Goal: Task Accomplishment & Management: Use online tool/utility

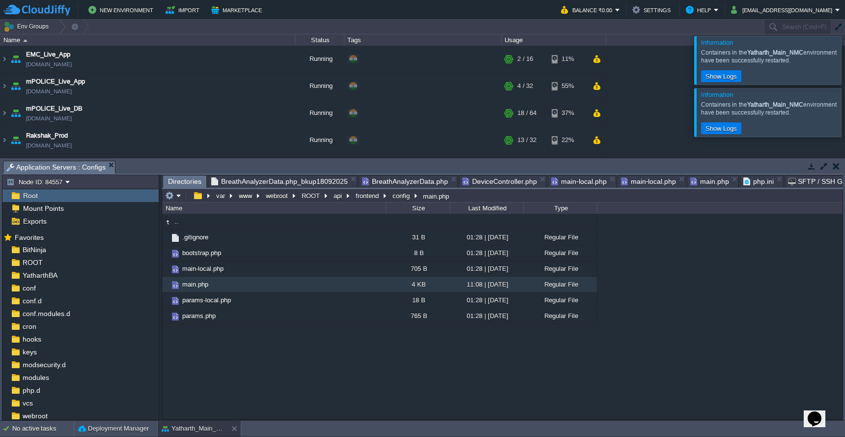
scroll to position [75, 0]
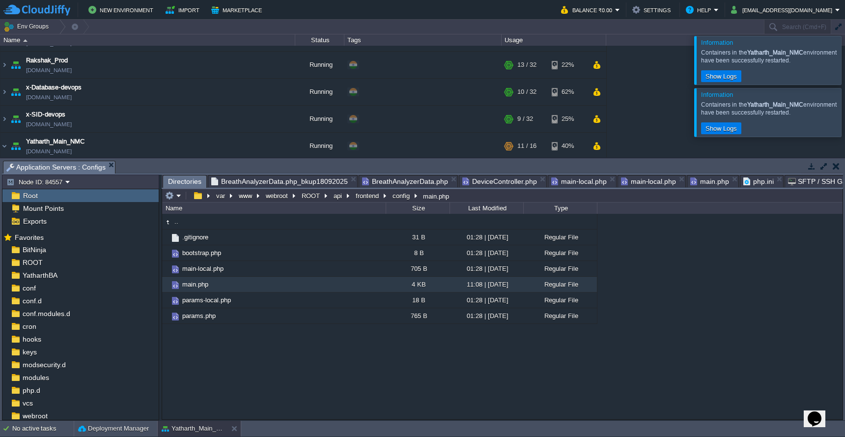
click at [845, 55] on div at bounding box center [857, 60] width 0 height 48
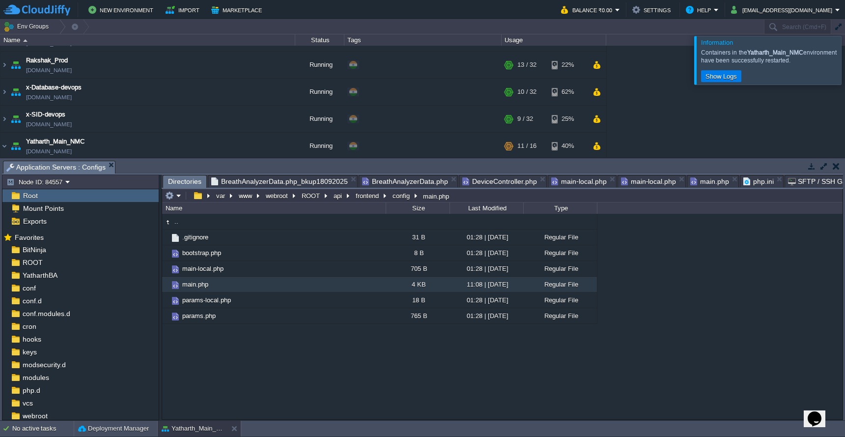
click at [845, 63] on div at bounding box center [857, 60] width 0 height 48
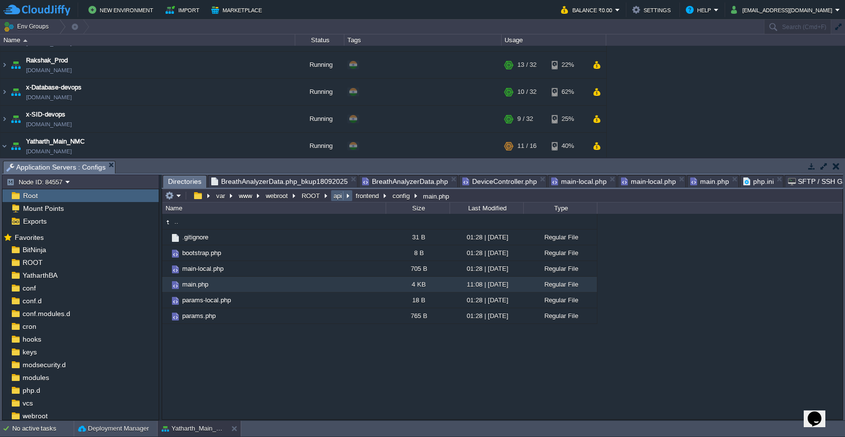
click at [338, 198] on button "api" at bounding box center [338, 195] width 12 height 9
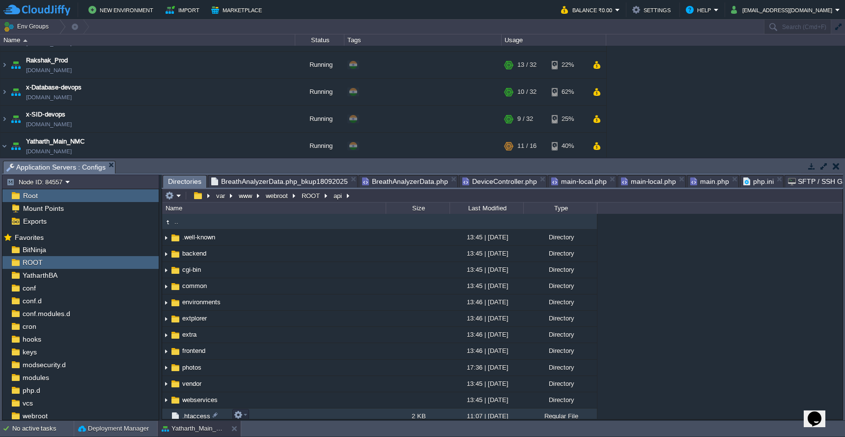
click at [294, 414] on td ".htaccess" at bounding box center [274, 416] width 224 height 16
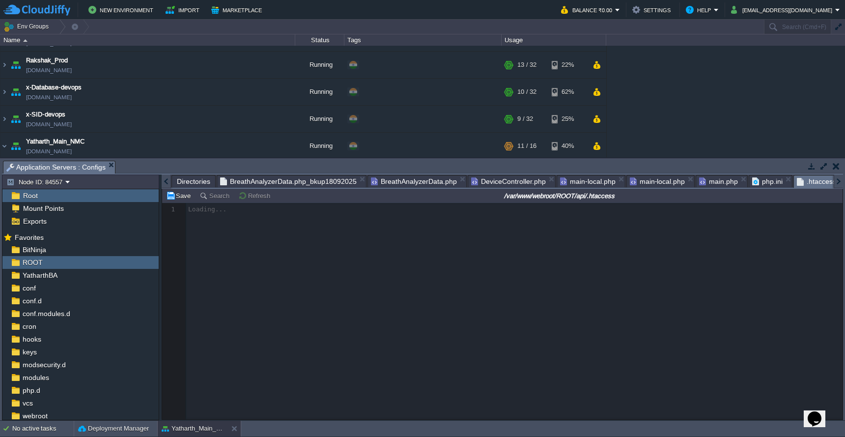
click at [713, 182] on span "main.php" at bounding box center [718, 181] width 39 height 12
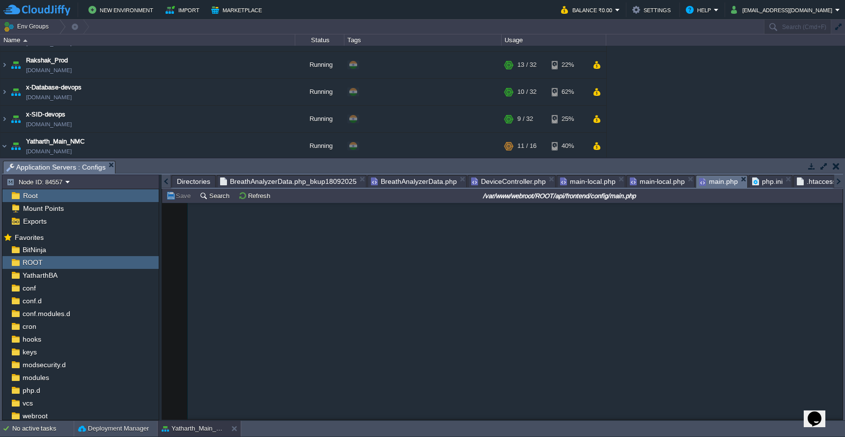
scroll to position [446, 0]
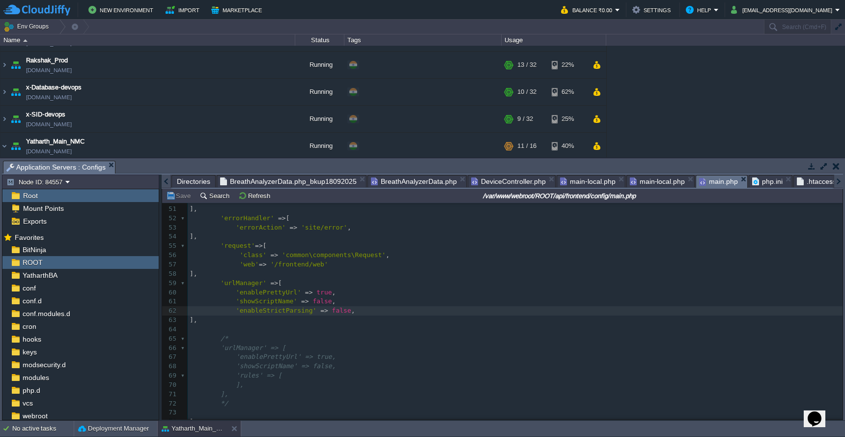
click at [190, 183] on span "Directories" at bounding box center [193, 181] width 33 height 12
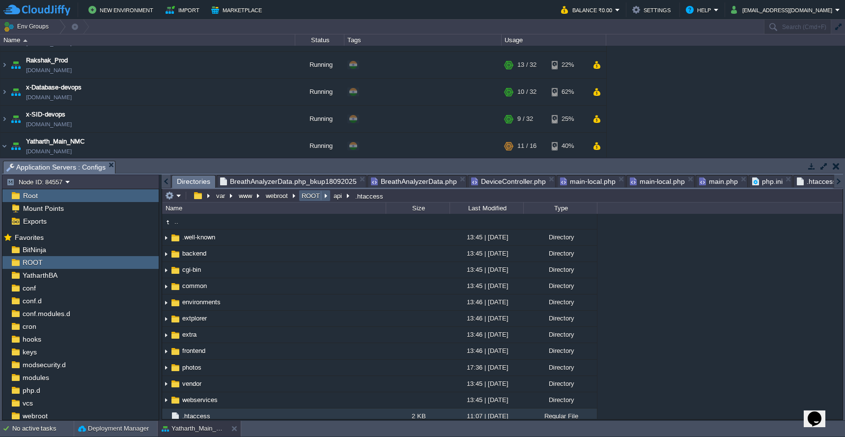
click at [316, 198] on button "ROOT" at bounding box center [311, 195] width 22 height 9
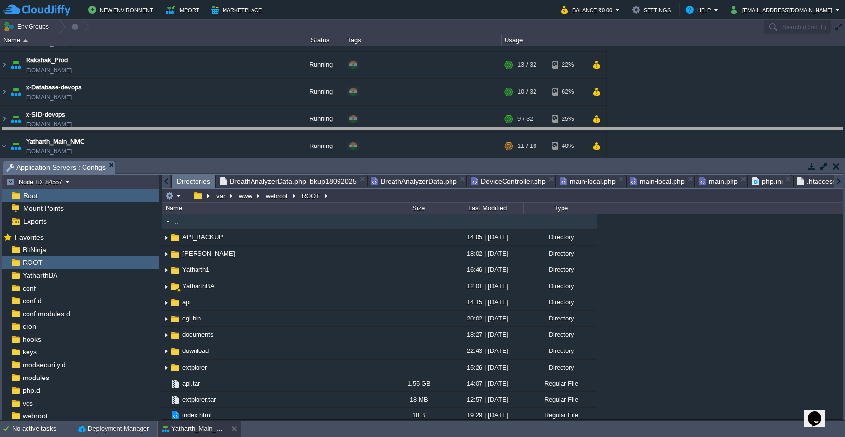
drag, startPoint x: 464, startPoint y: 162, endPoint x: 464, endPoint y: 91, distance: 70.3
click at [464, 91] on body "New Environment Import Marketplace Bonus ₹0.00 Upgrade Account Balance ₹0.00 Se…" at bounding box center [422, 218] width 845 height 437
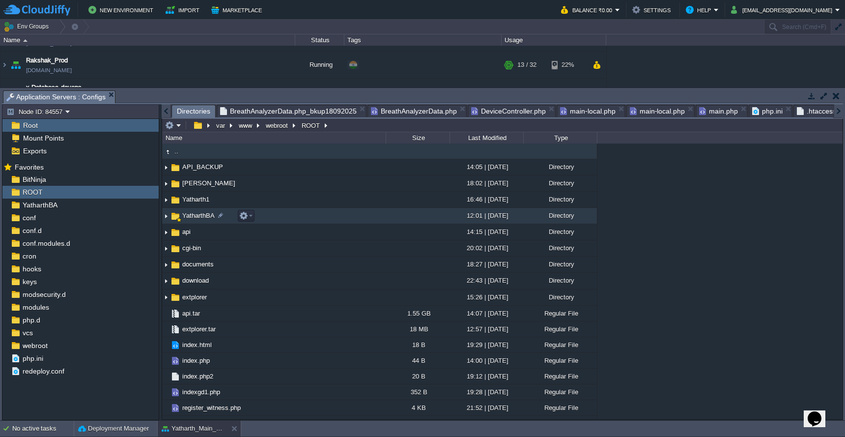
click at [309, 219] on td "YatharthBA" at bounding box center [274, 216] width 224 height 16
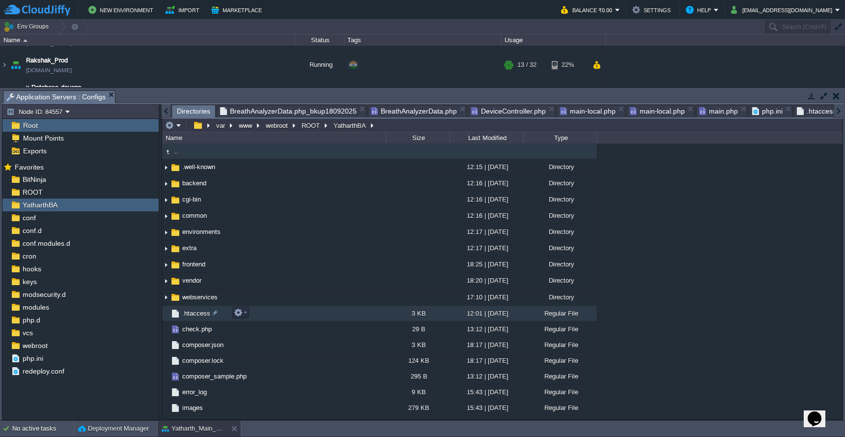
click at [320, 312] on td ".htaccess" at bounding box center [274, 314] width 224 height 16
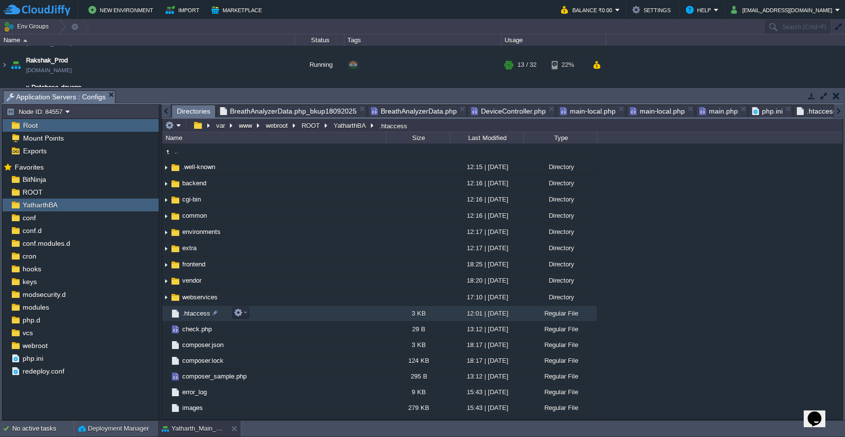
click at [320, 312] on td ".htaccess" at bounding box center [274, 314] width 224 height 16
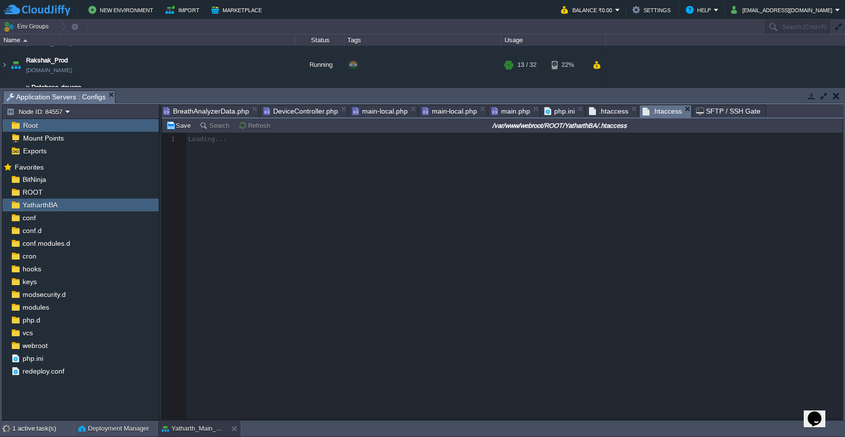
scroll to position [0, 0]
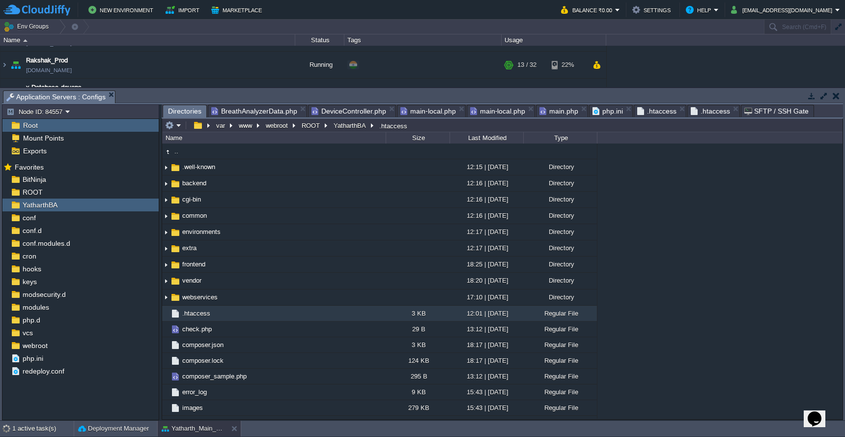
click at [188, 112] on span "Directories" at bounding box center [184, 111] width 33 height 12
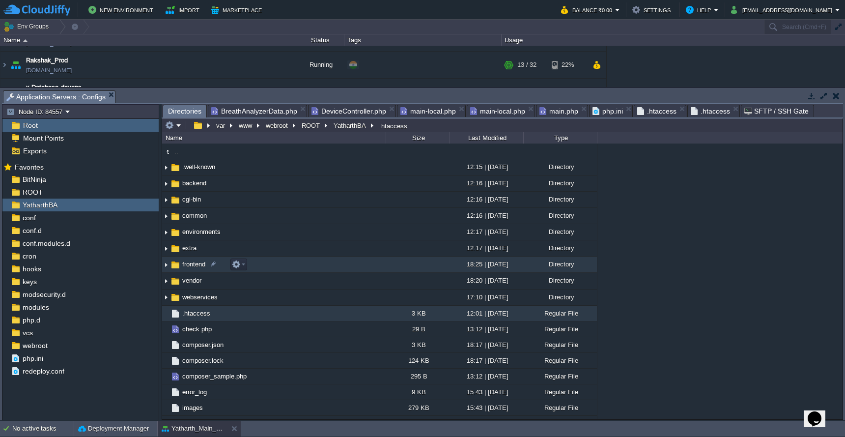
click at [294, 265] on td "frontend" at bounding box center [274, 264] width 224 height 16
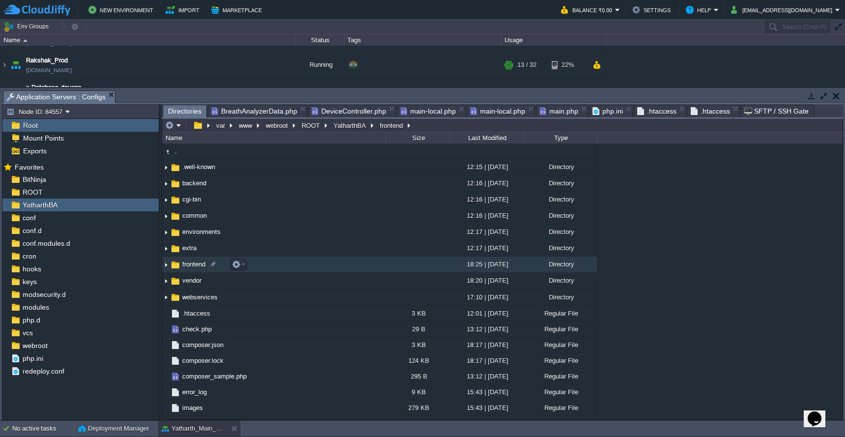
click at [294, 265] on td "frontend" at bounding box center [274, 264] width 224 height 16
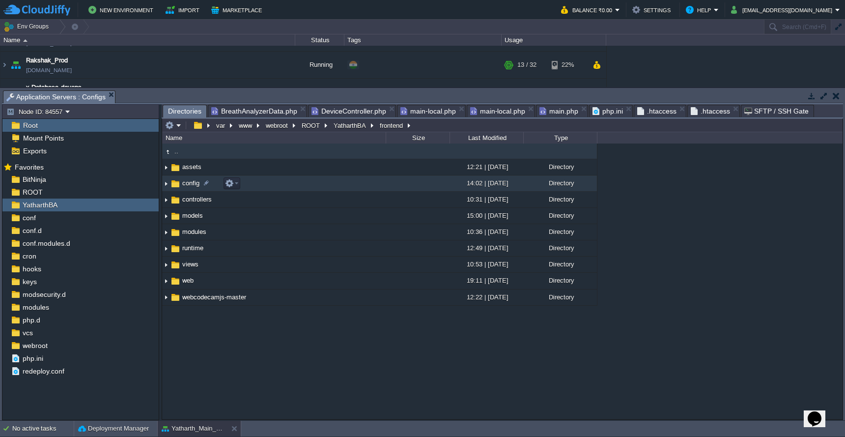
click at [293, 188] on td "config" at bounding box center [274, 183] width 224 height 16
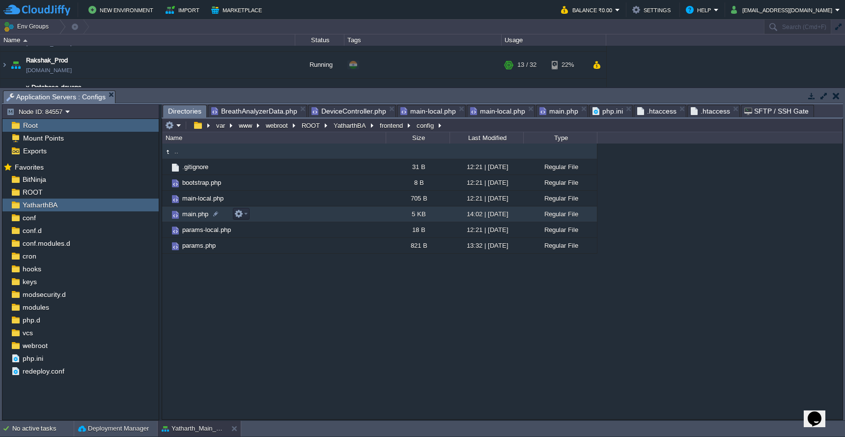
click at [288, 218] on td "main.php" at bounding box center [274, 214] width 224 height 16
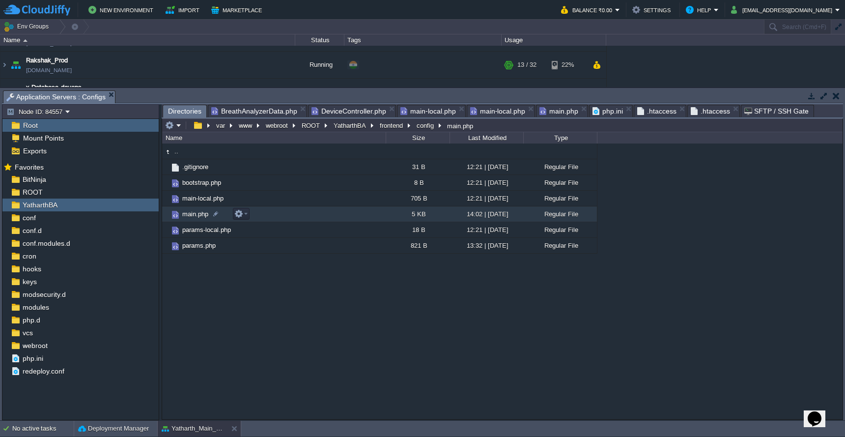
click at [288, 218] on td "main.php" at bounding box center [274, 214] width 224 height 16
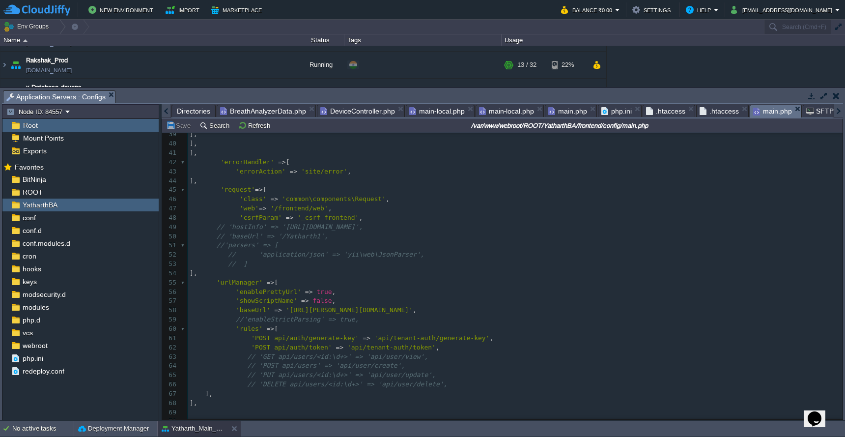
scroll to position [360, 0]
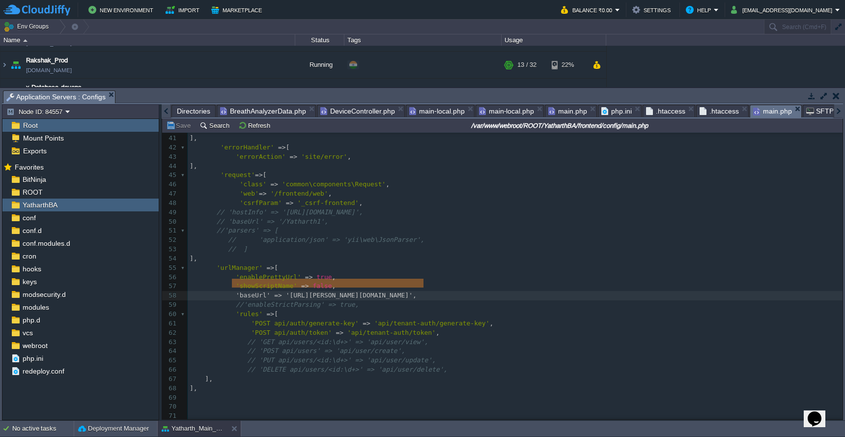
type textarea "'baseUrl' => '[URL][PERSON_NAME][DOMAIN_NAME]',"
drag, startPoint x: 231, startPoint y: 282, endPoint x: 429, endPoint y: 283, distance: 198.0
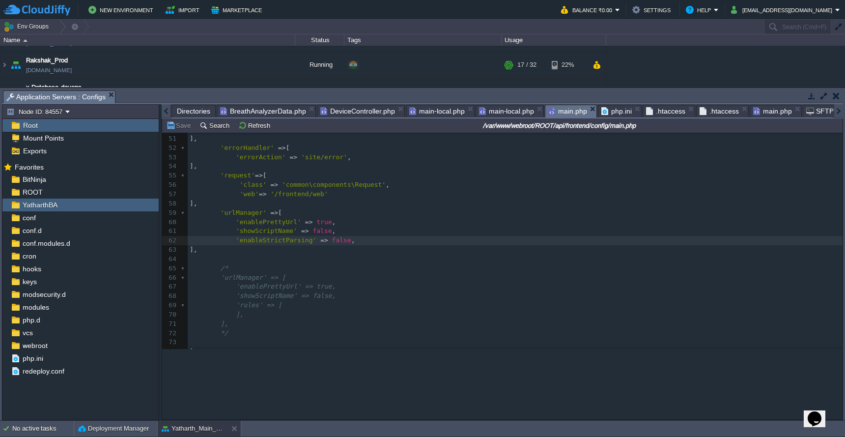
click at [557, 114] on span "main.php" at bounding box center [567, 111] width 39 height 12
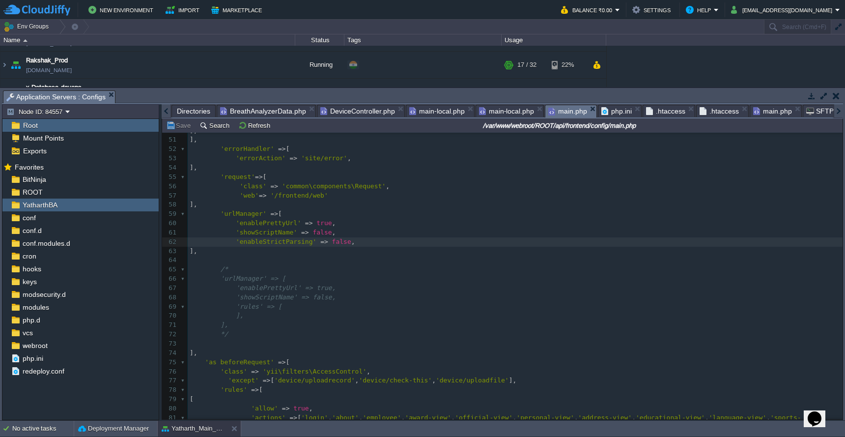
click at [446, 237] on pre "'enableStrictParsing' => false ," at bounding box center [515, 241] width 655 height 9
paste textarea "YatharthBA"
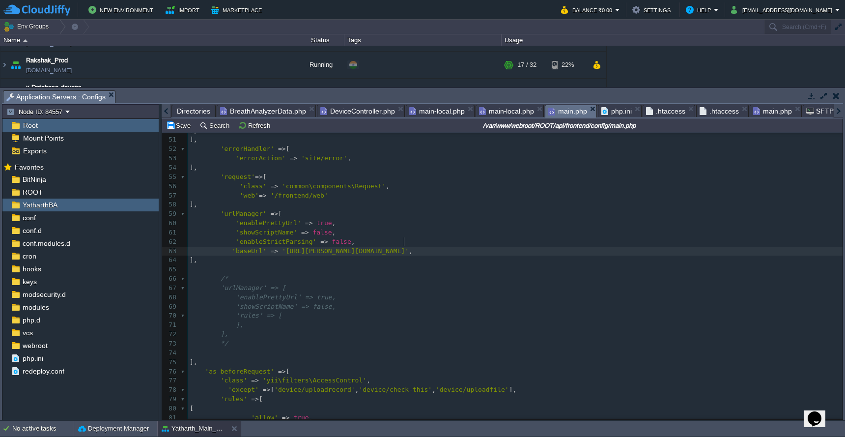
click at [403, 247] on span "'[URL][PERSON_NAME][DOMAIN_NAME]'" at bounding box center [345, 250] width 127 height 7
type textarea "api"
click at [303, 247] on span "'[URL][PERSON_NAME][DOMAIN_NAME]'" at bounding box center [345, 250] width 127 height 7
click at [176, 130] on button "Save" at bounding box center [180, 125] width 28 height 9
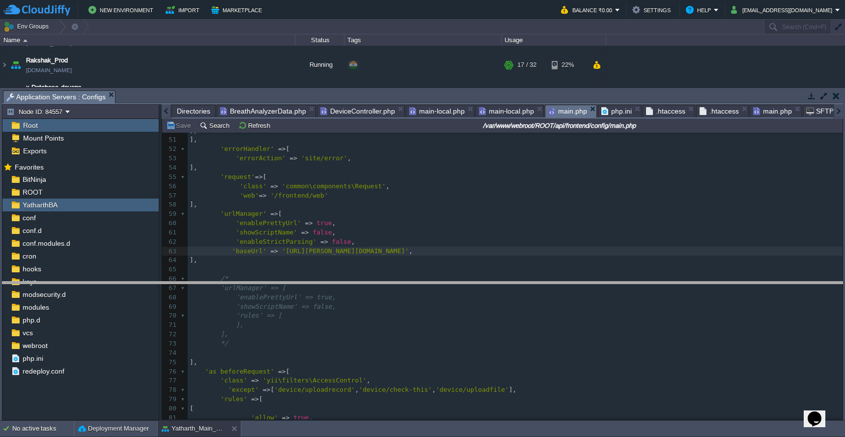
drag, startPoint x: 260, startPoint y: 91, endPoint x: 288, endPoint y: 286, distance: 197.0
click at [288, 286] on body "New Environment Import Marketplace Bonus ₹0.00 Upgrade Account Balance ₹0.00 Se…" at bounding box center [422, 218] width 845 height 437
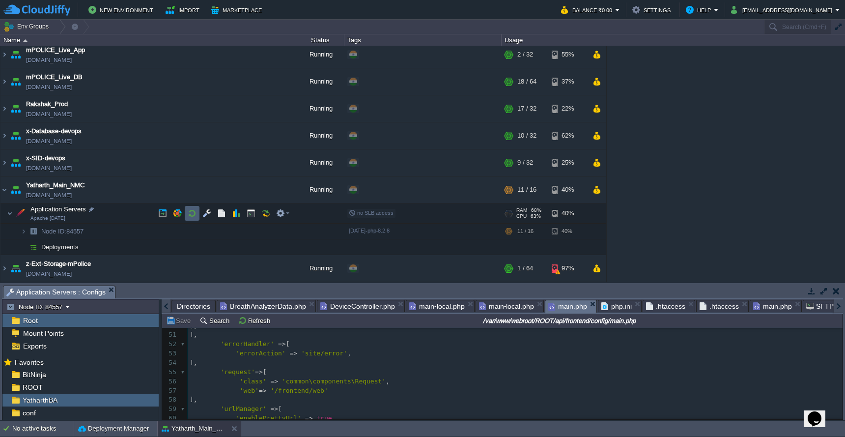
click at [193, 211] on button "button" at bounding box center [192, 213] width 9 height 9
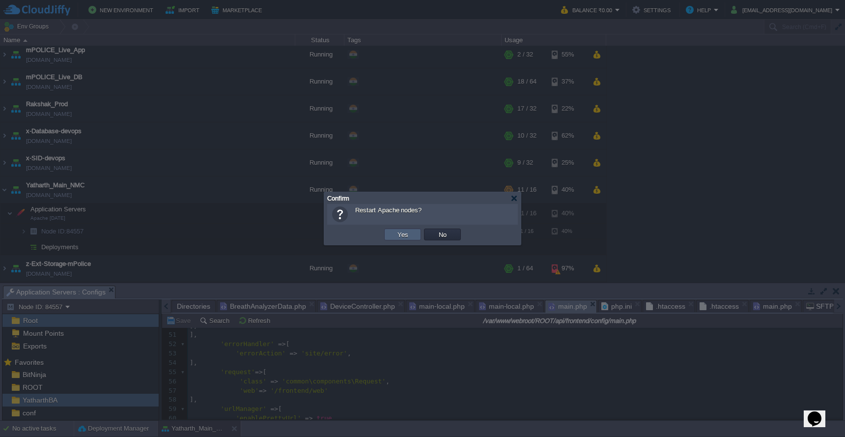
click at [403, 234] on button "Yes" at bounding box center [402, 234] width 17 height 9
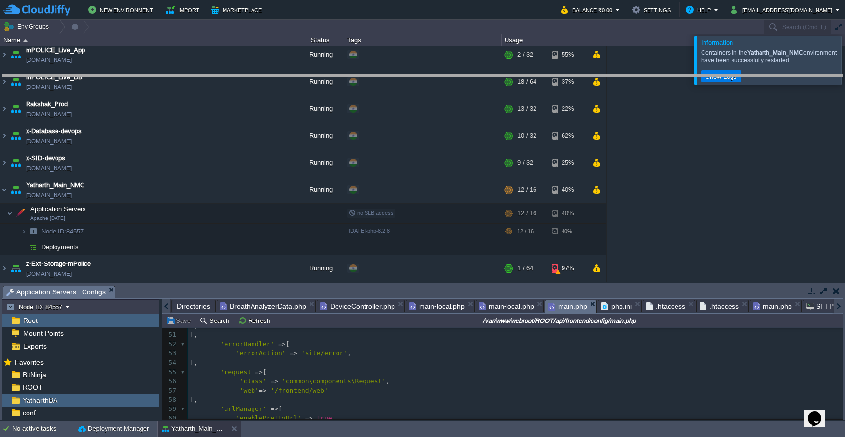
drag, startPoint x: 550, startPoint y: 289, endPoint x: 550, endPoint y: 78, distance: 211.3
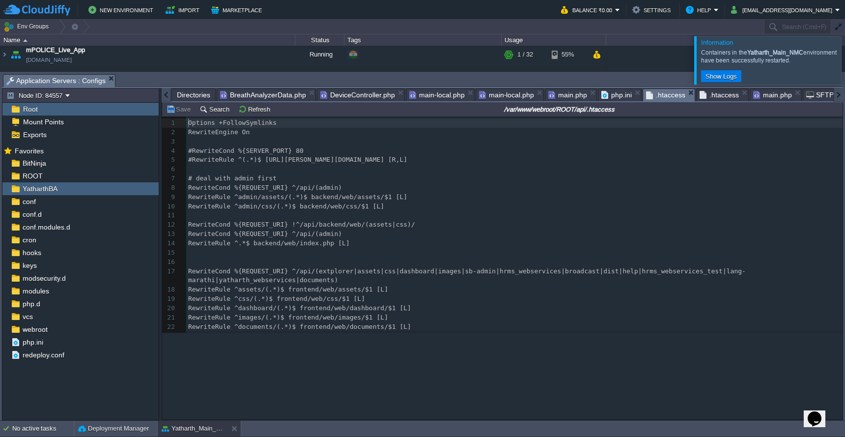
click at [658, 93] on span ".htaccess" at bounding box center [665, 95] width 39 height 12
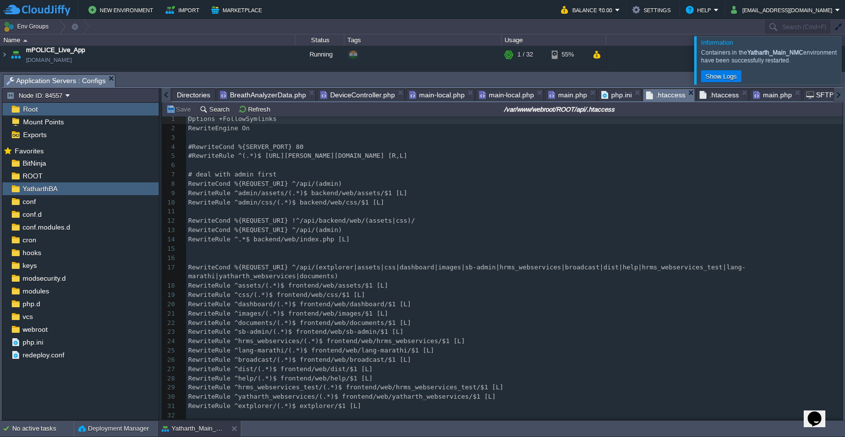
scroll to position [0, 0]
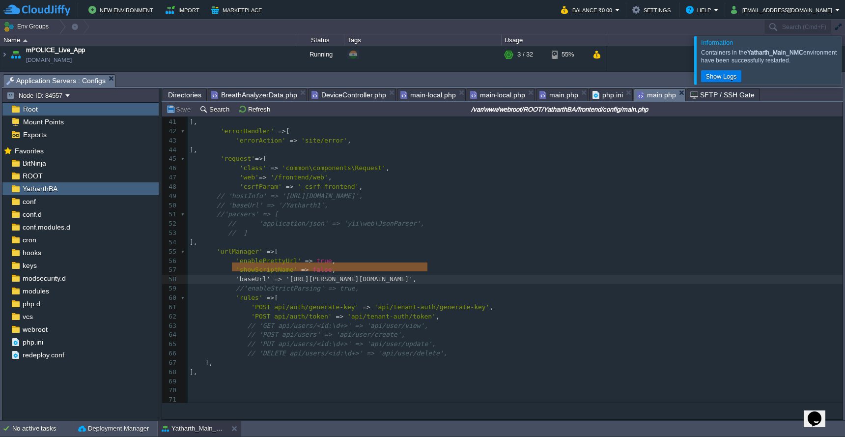
click at [652, 97] on span "main.php" at bounding box center [656, 95] width 39 height 12
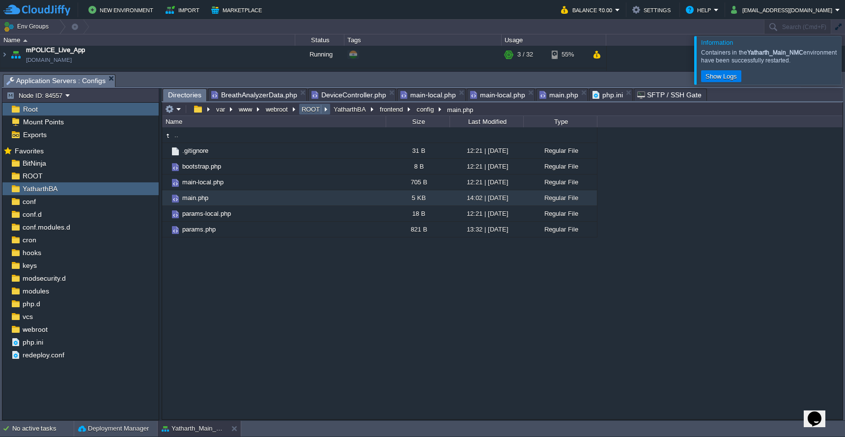
click at [305, 111] on button "ROOT" at bounding box center [311, 109] width 22 height 9
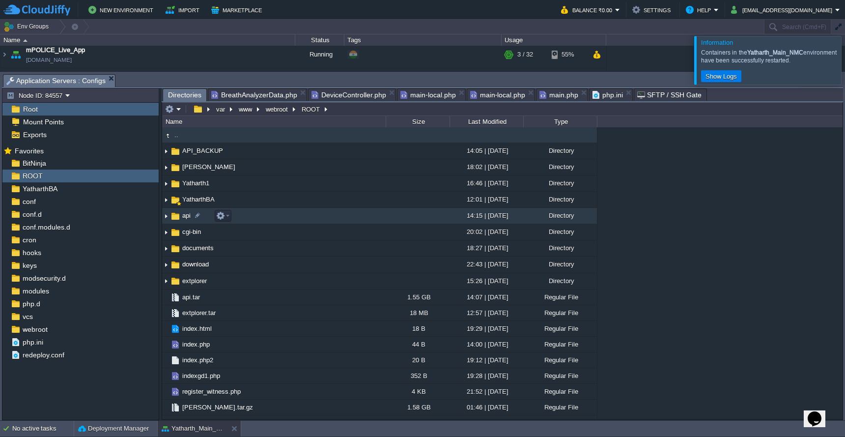
click at [313, 218] on td "api" at bounding box center [274, 216] width 224 height 16
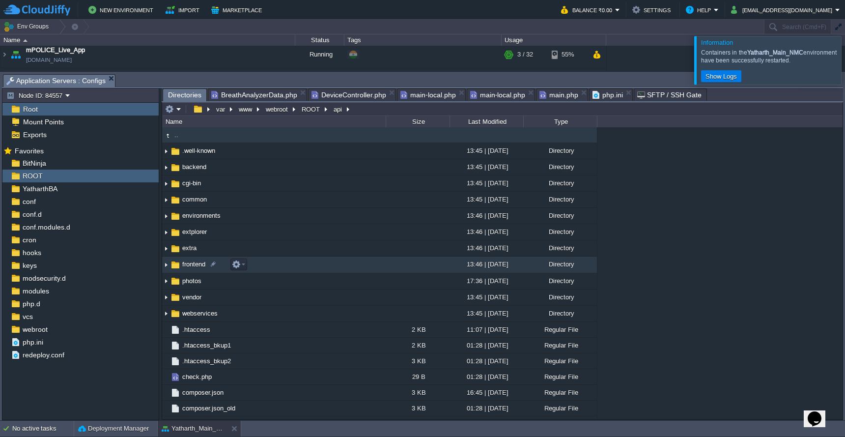
click at [310, 264] on td "frontend" at bounding box center [274, 264] width 224 height 16
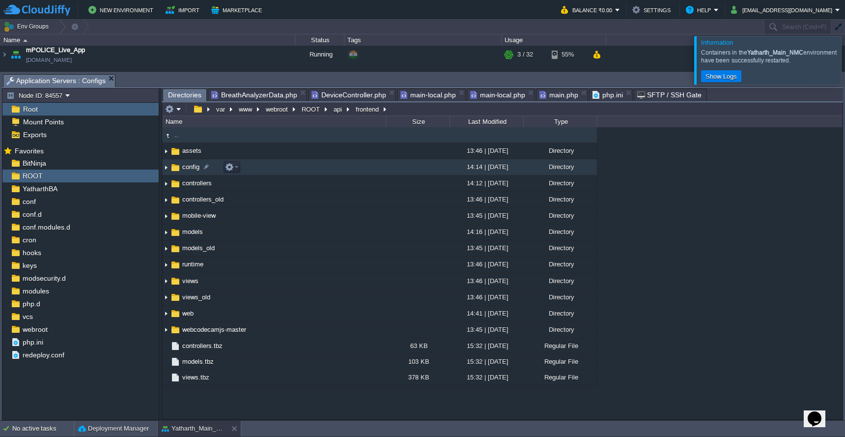
click at [321, 173] on td "config" at bounding box center [274, 167] width 224 height 16
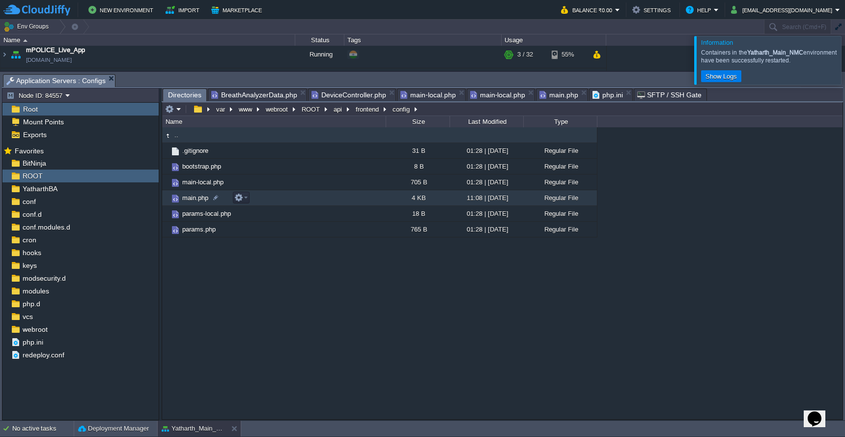
click at [320, 202] on td "main.php" at bounding box center [274, 198] width 224 height 16
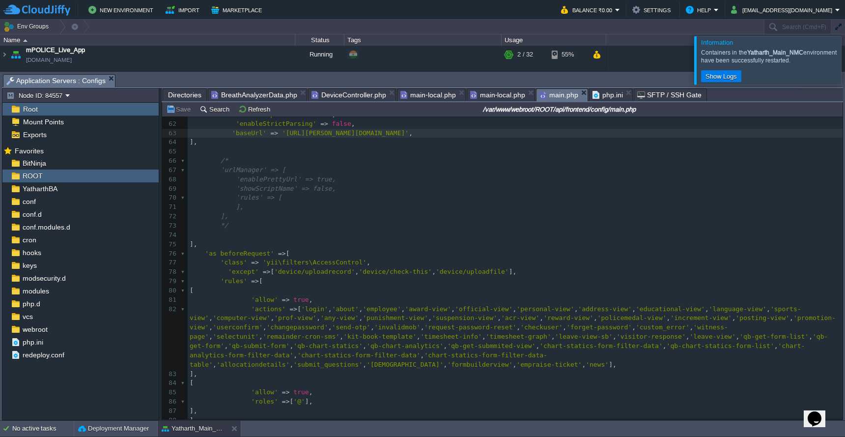
scroll to position [544, 0]
click at [478, 243] on pre "]," at bounding box center [515, 247] width 655 height 9
type textarea "-"
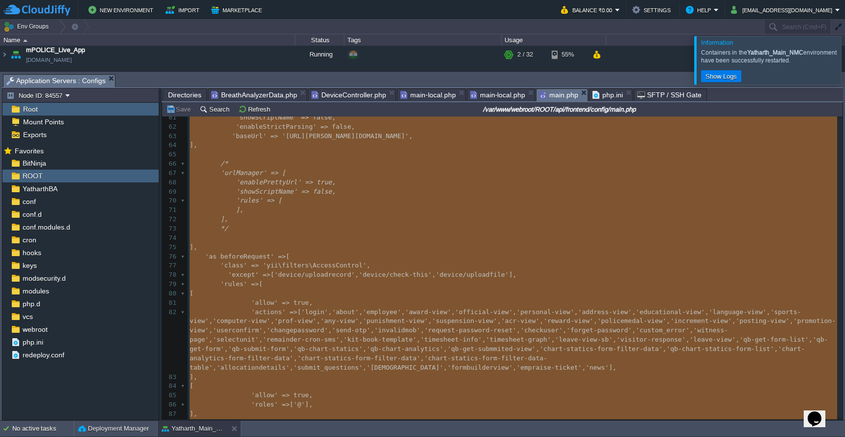
paste textarea
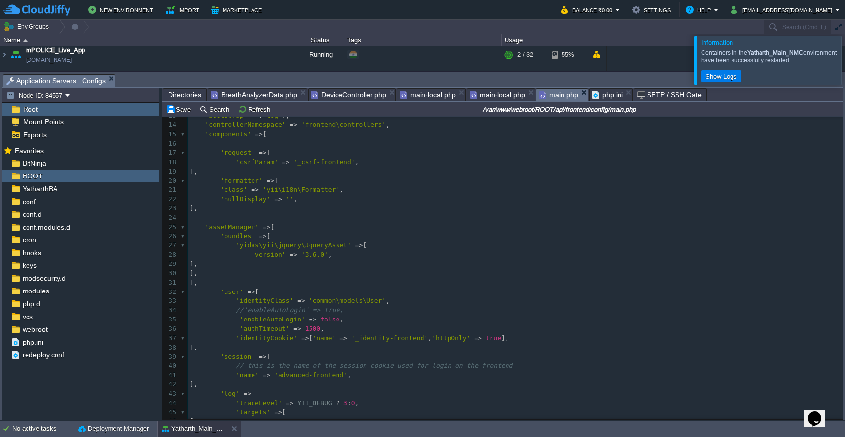
scroll to position [0, 0]
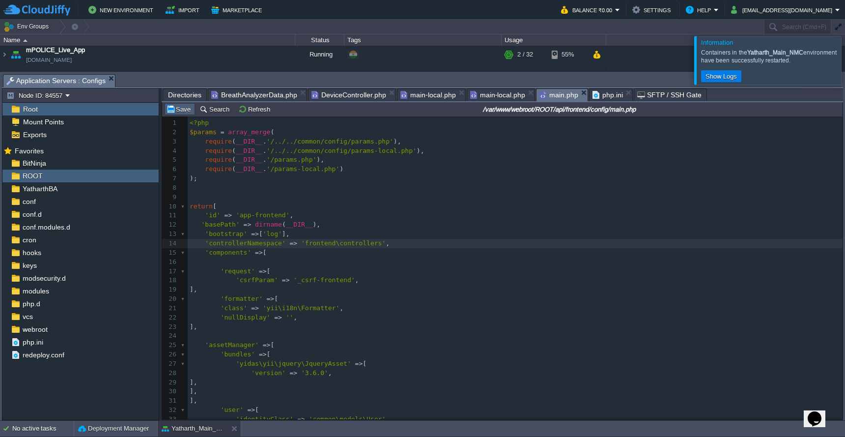
click at [180, 111] on button "Save" at bounding box center [180, 109] width 28 height 9
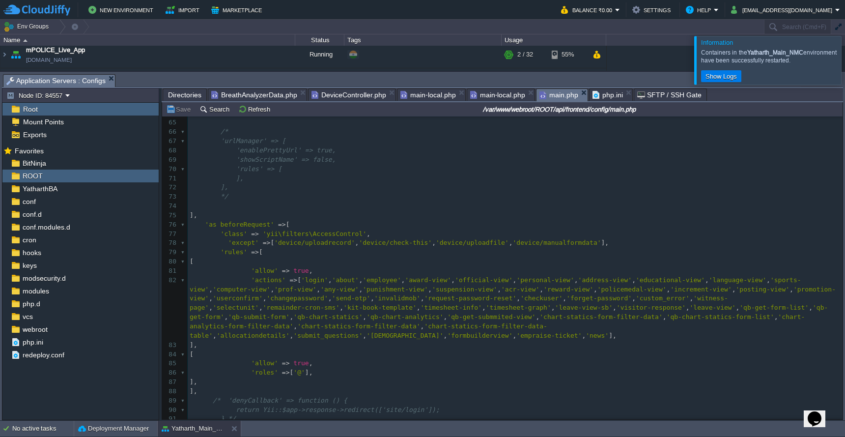
scroll to position [568, 0]
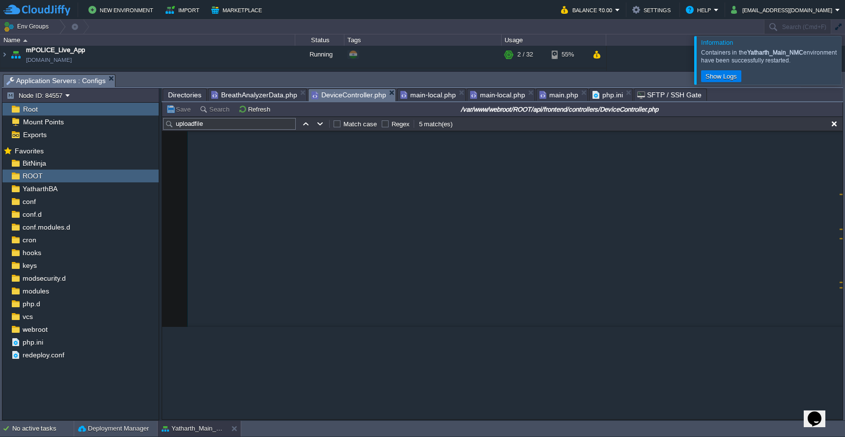
click at [354, 97] on span "DeviceController.php" at bounding box center [348, 95] width 75 height 12
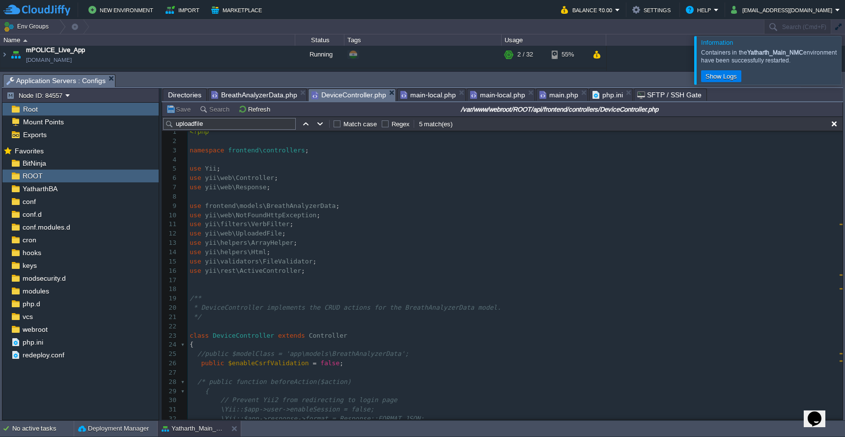
scroll to position [0, 0]
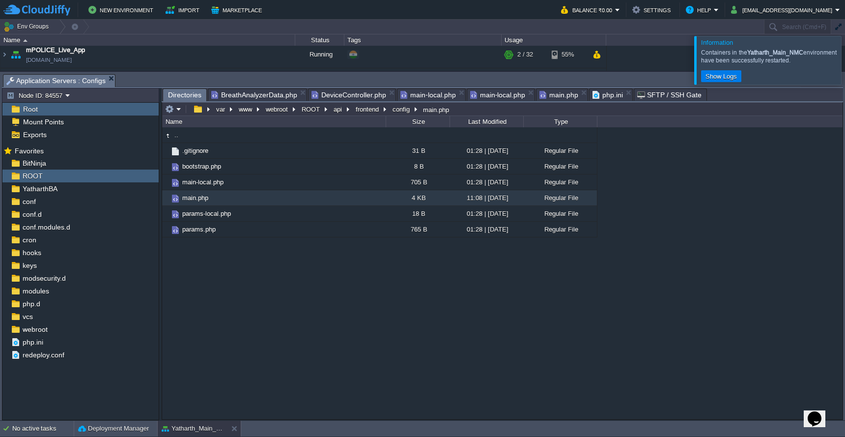
click at [177, 93] on span "Directories" at bounding box center [184, 95] width 33 height 12
click at [340, 111] on button "api" at bounding box center [338, 109] width 12 height 9
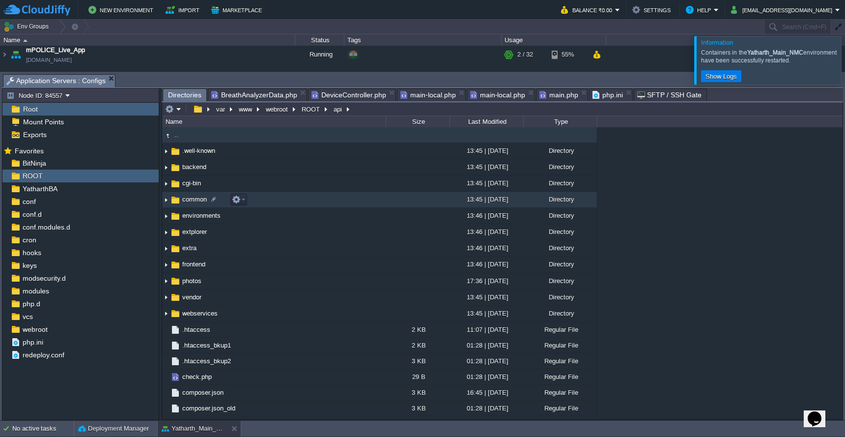
click at [320, 199] on td "common" at bounding box center [274, 200] width 224 height 16
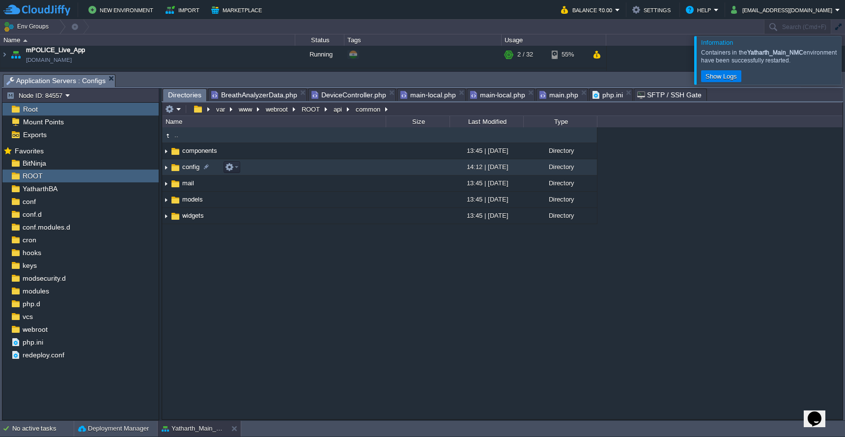
click at [325, 174] on td "config" at bounding box center [274, 167] width 224 height 16
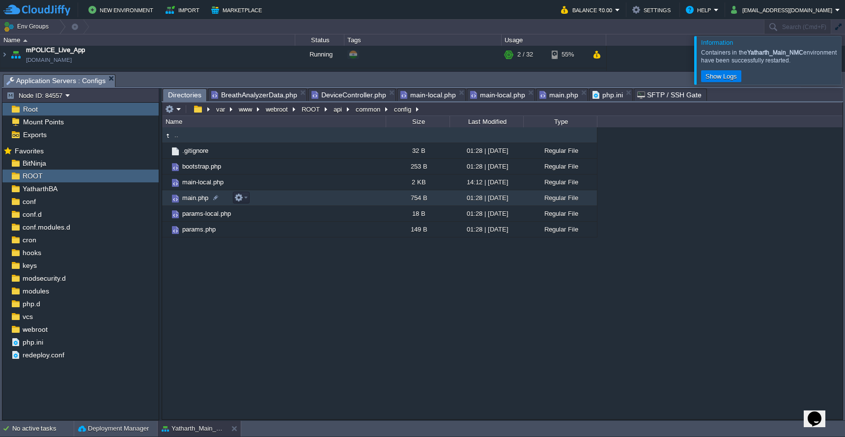
click at [327, 199] on td "main.php" at bounding box center [274, 198] width 224 height 16
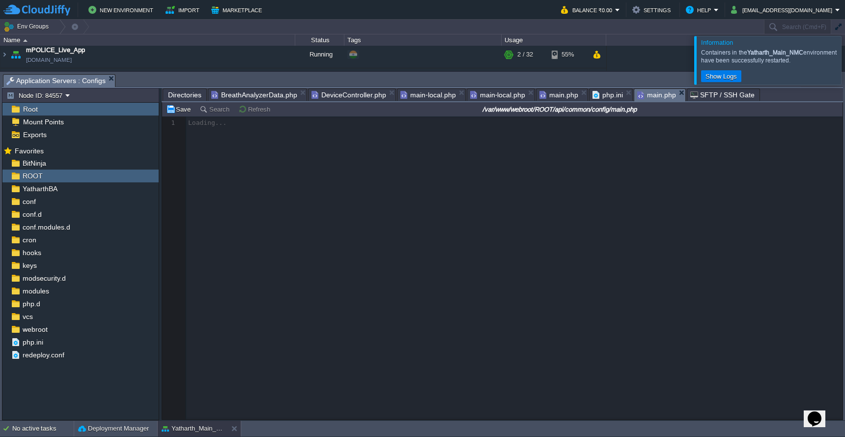
scroll to position [4, 0]
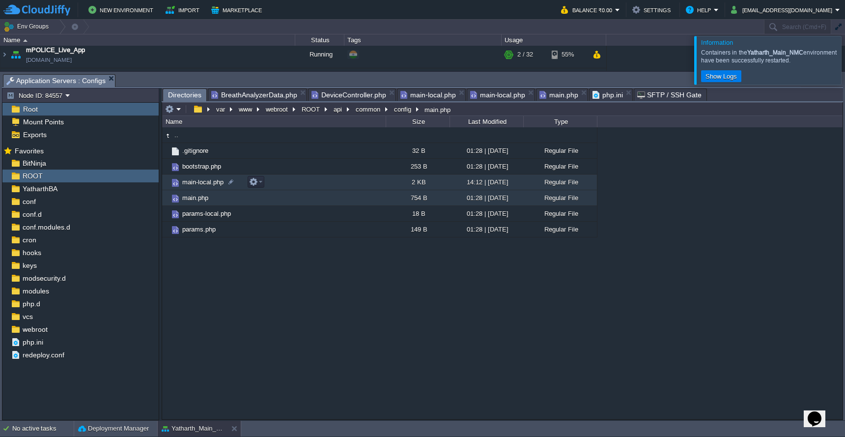
click at [294, 185] on td "main-local.php" at bounding box center [274, 182] width 224 height 16
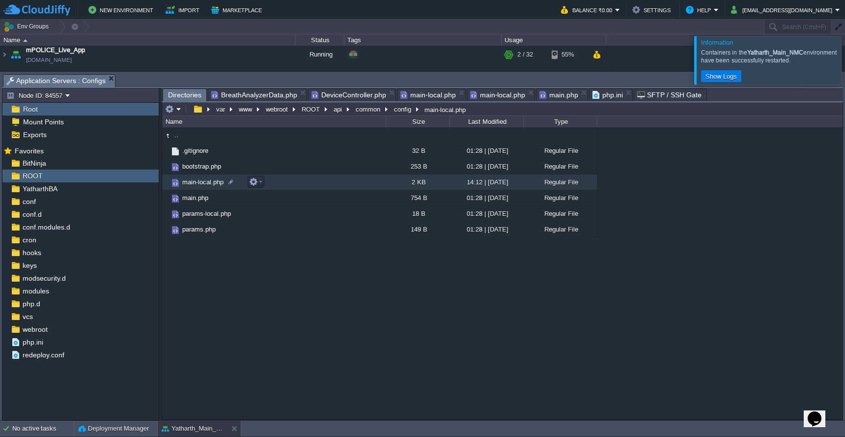
click at [294, 185] on td "main-local.php" at bounding box center [274, 182] width 224 height 16
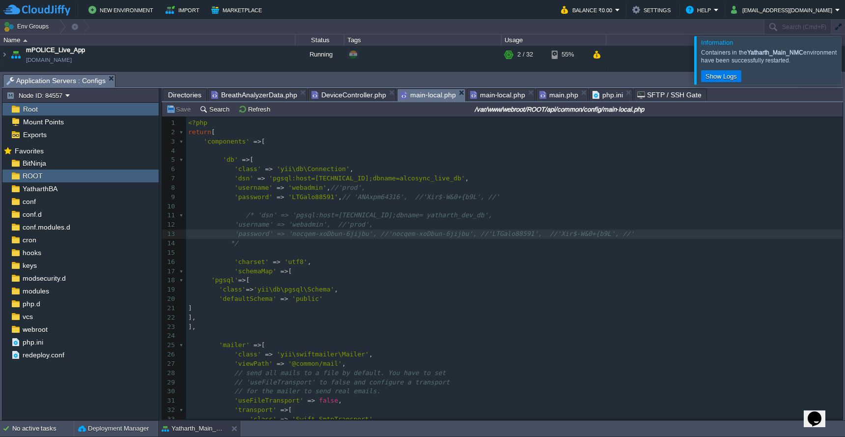
drag, startPoint x: 839, startPoint y: 167, endPoint x: 839, endPoint y: 237, distance: 70.3
click at [842, 237] on div at bounding box center [842, 339] width 0 height 446
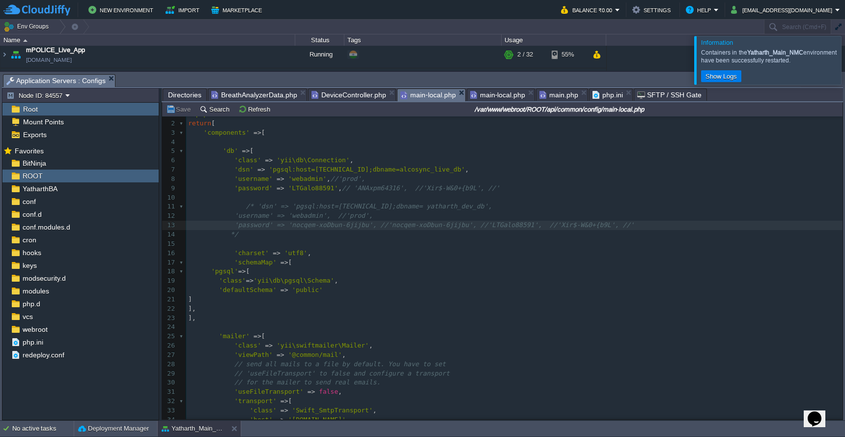
scroll to position [0, 0]
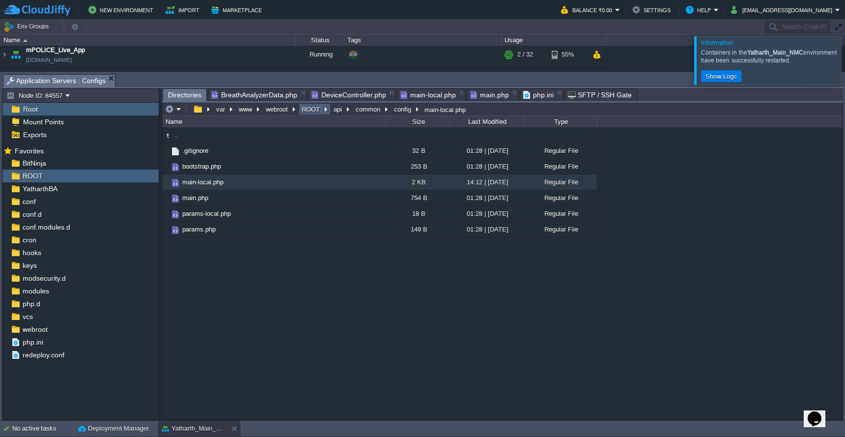
click at [311, 112] on button "ROOT" at bounding box center [311, 109] width 22 height 9
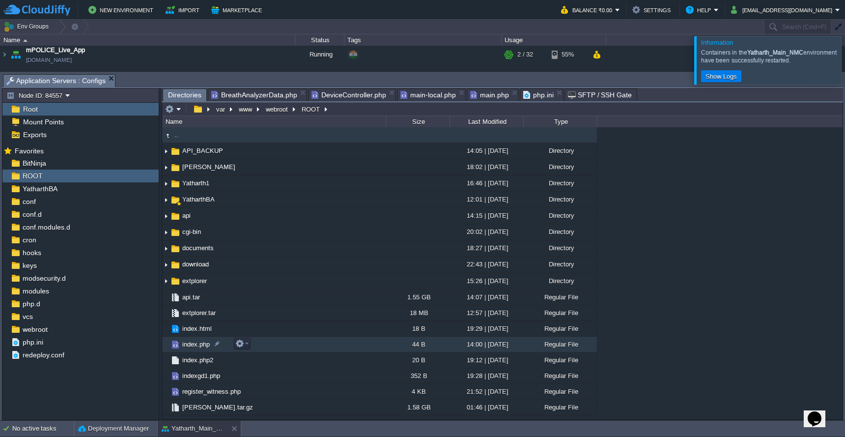
click at [301, 344] on td "index.php" at bounding box center [274, 345] width 224 height 16
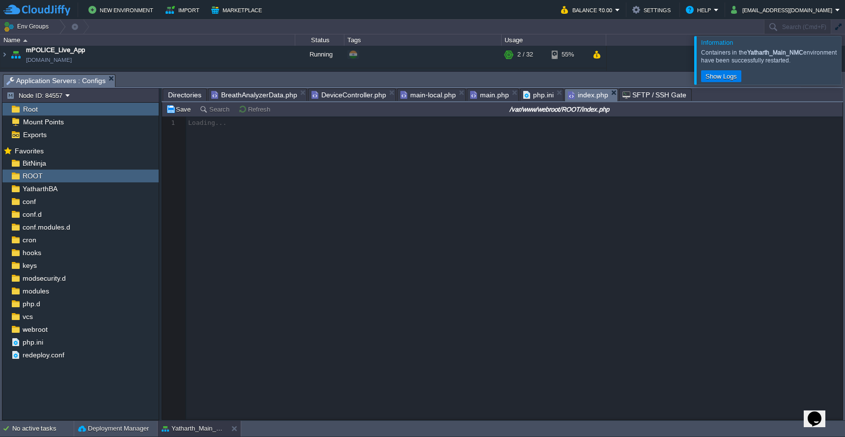
scroll to position [4, 0]
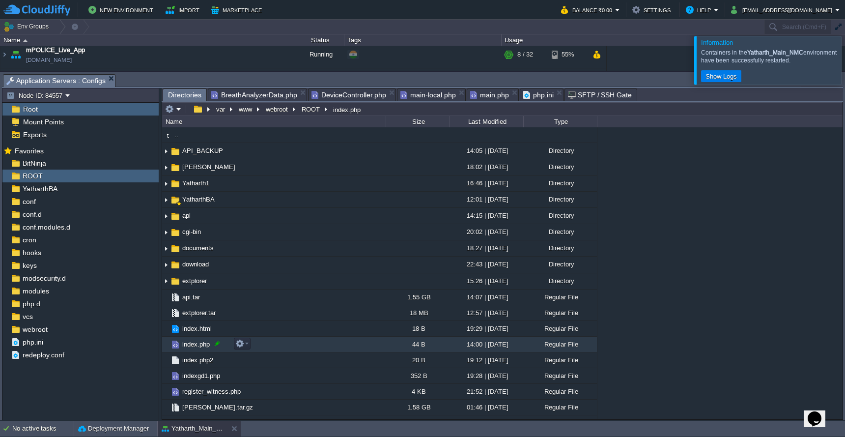
click at [219, 344] on div at bounding box center [217, 343] width 9 height 9
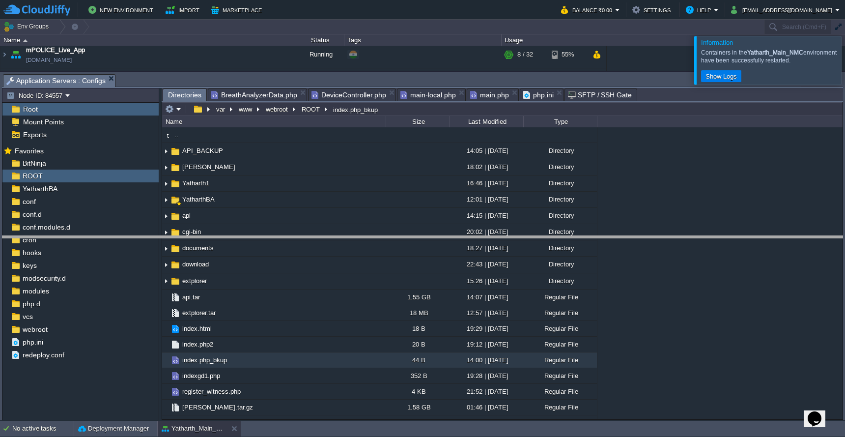
drag, startPoint x: 425, startPoint y: 79, endPoint x: 455, endPoint y: 250, distance: 174.0
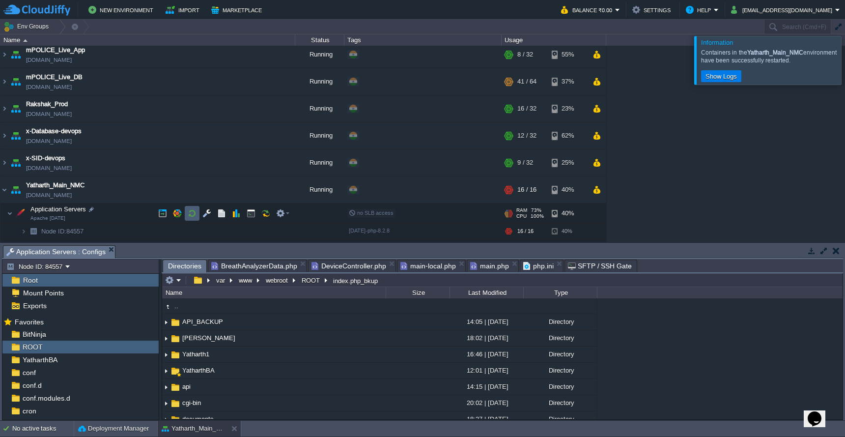
click at [197, 216] on td at bounding box center [192, 213] width 15 height 15
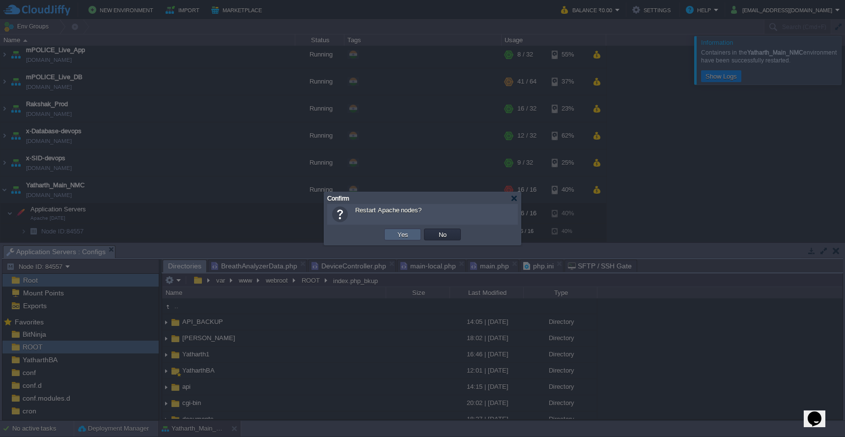
click at [387, 235] on td "Yes" at bounding box center [402, 234] width 37 height 12
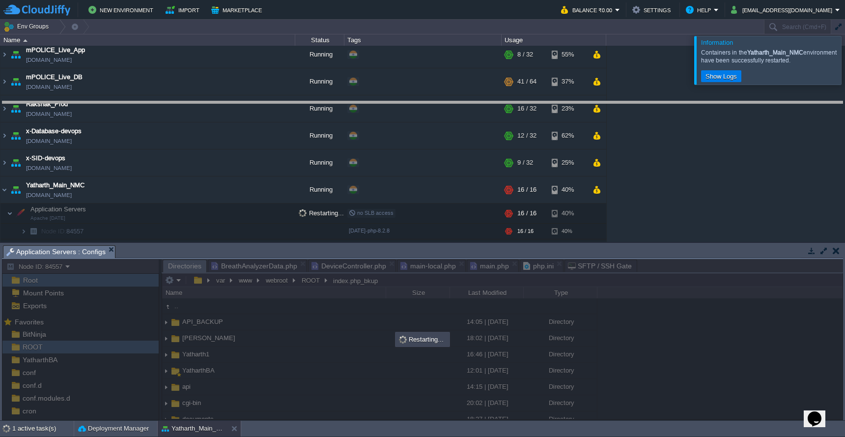
drag, startPoint x: 386, startPoint y: 247, endPoint x: 383, endPoint y: 102, distance: 145.5
click at [383, 102] on body "New Environment Import Marketplace Bonus ₹0.00 Upgrade Account Balance ₹0.00 Se…" at bounding box center [422, 218] width 845 height 437
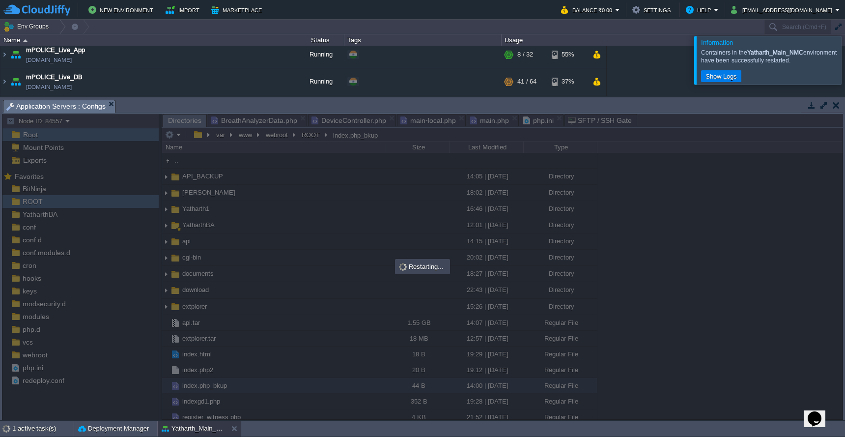
scroll to position [148, 0]
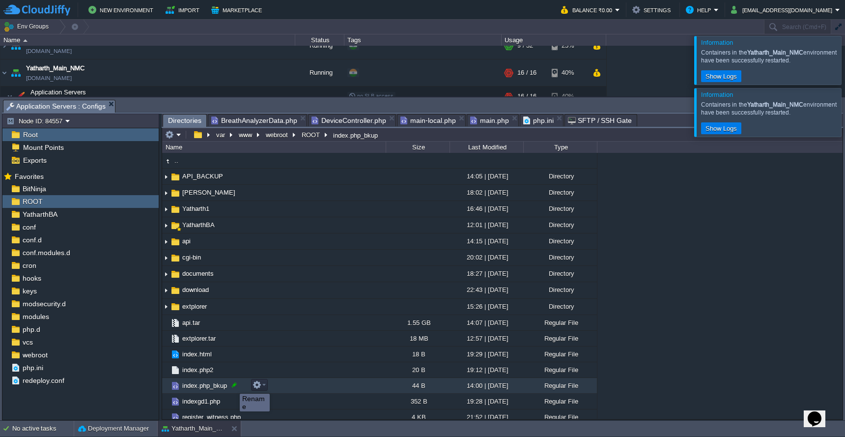
click at [232, 385] on div at bounding box center [234, 384] width 9 height 9
type input "index.php"
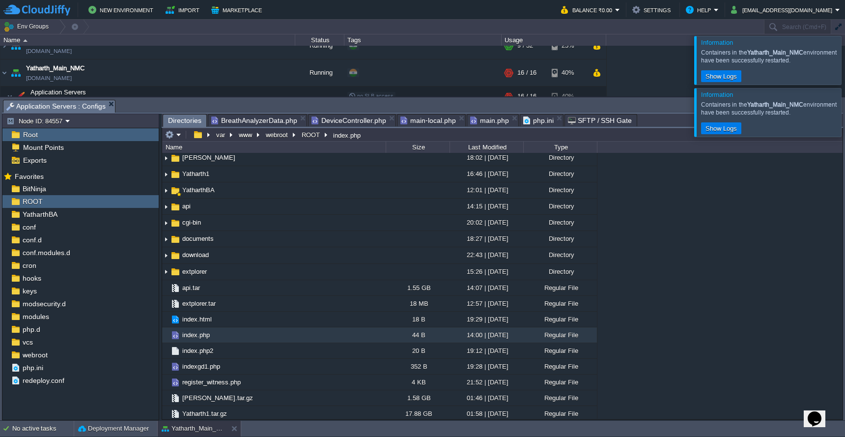
scroll to position [53, 0]
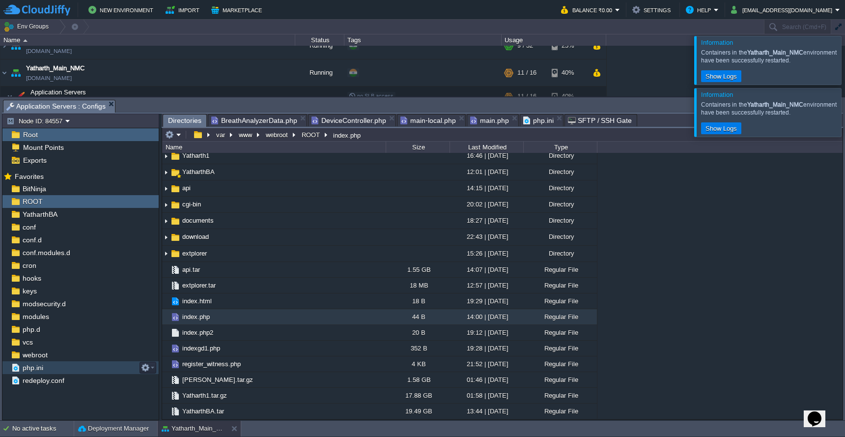
click at [94, 364] on div "php.ini" at bounding box center [80, 367] width 156 height 13
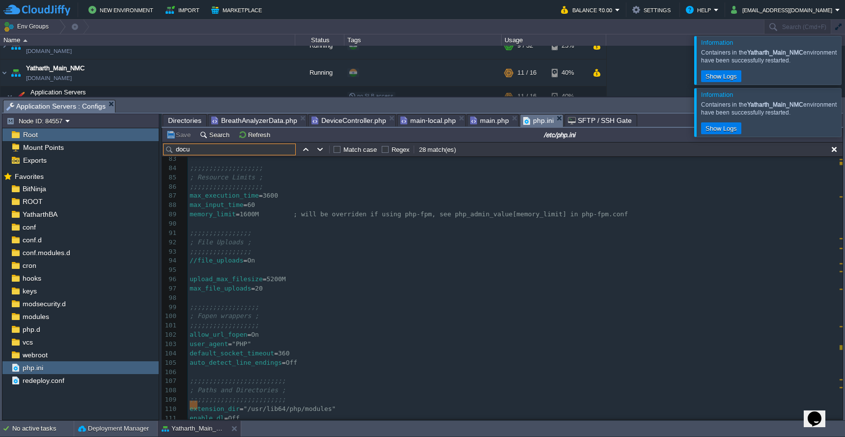
scroll to position [5303, 0]
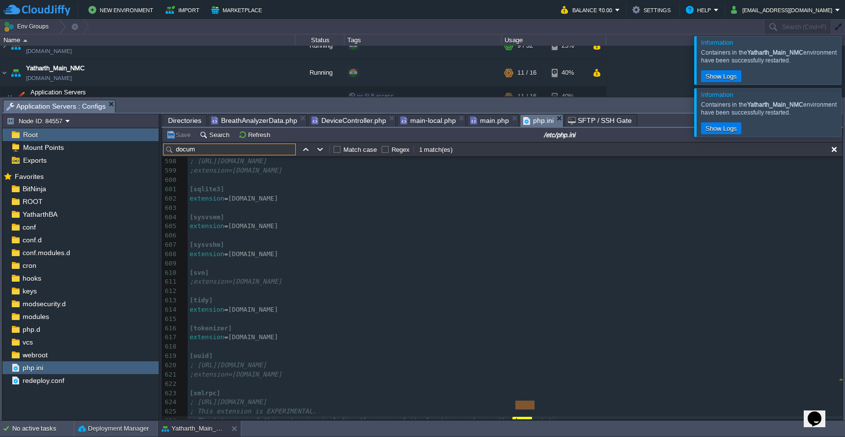
click at [845, 107] on div at bounding box center [857, 112] width 0 height 48
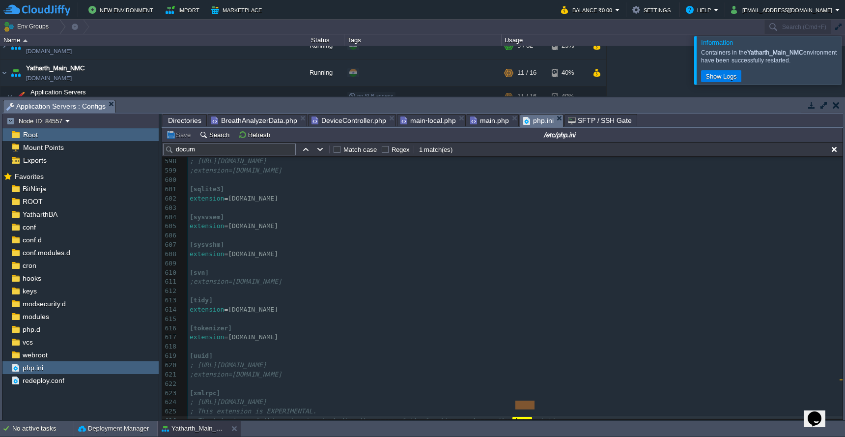
click at [845, 57] on div at bounding box center [857, 60] width 0 height 48
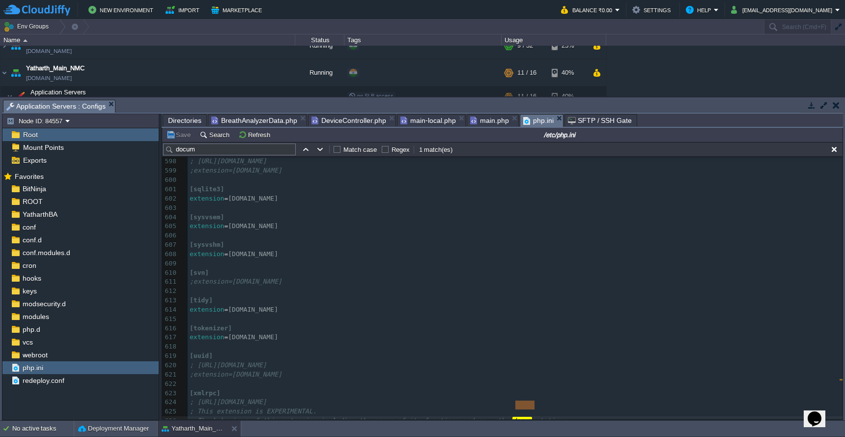
click at [216, 153] on input "docum" at bounding box center [229, 149] width 133 height 12
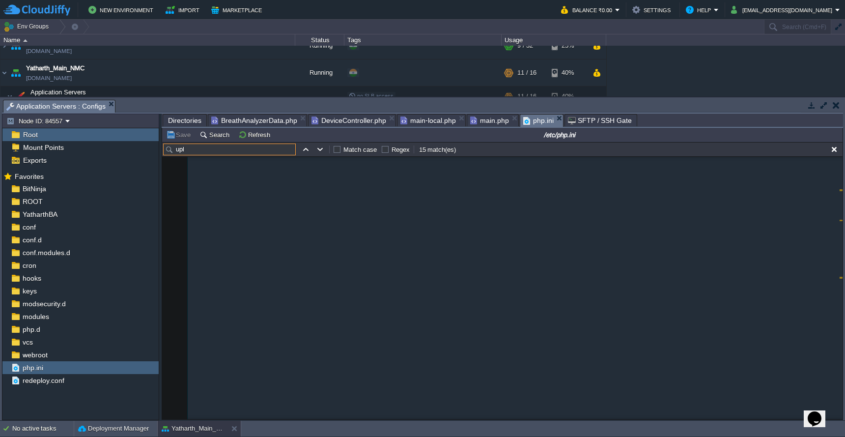
scroll to position [779, 0]
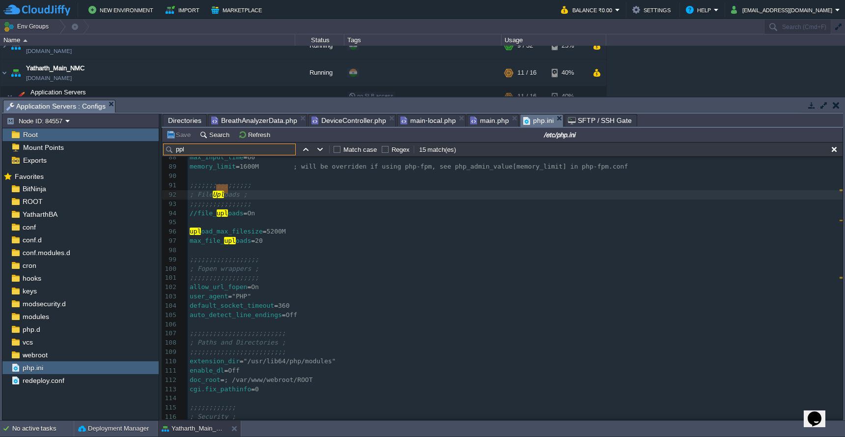
type input "ppl"
drag, startPoint x: 216, startPoint y: 153, endPoint x: 283, endPoint y: 247, distance: 115.4
click at [283, 247] on pre "​" at bounding box center [515, 250] width 655 height 9
click at [289, 202] on pre ";;;;;;;;;;;;;;;;" at bounding box center [515, 203] width 655 height 9
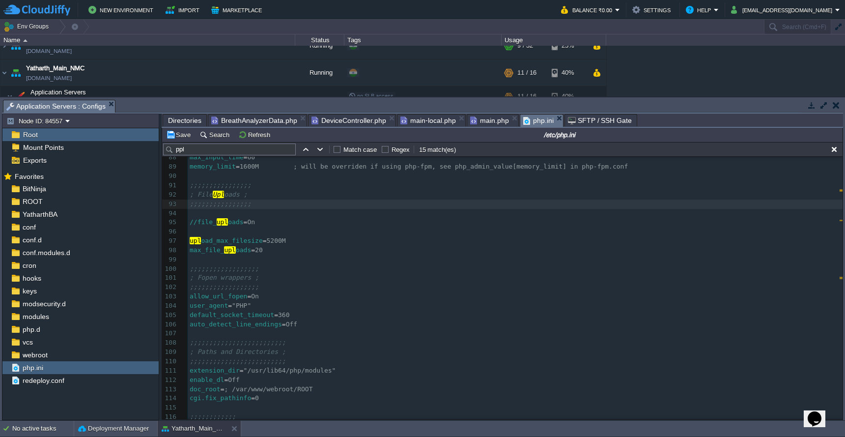
click at [197, 218] on span "//file_" at bounding box center [203, 221] width 27 height 7
type textarea ";"
click at [351, 246] on pre "max_file_ upl oads = 20" at bounding box center [515, 250] width 655 height 9
click at [175, 137] on button "Save" at bounding box center [180, 134] width 28 height 9
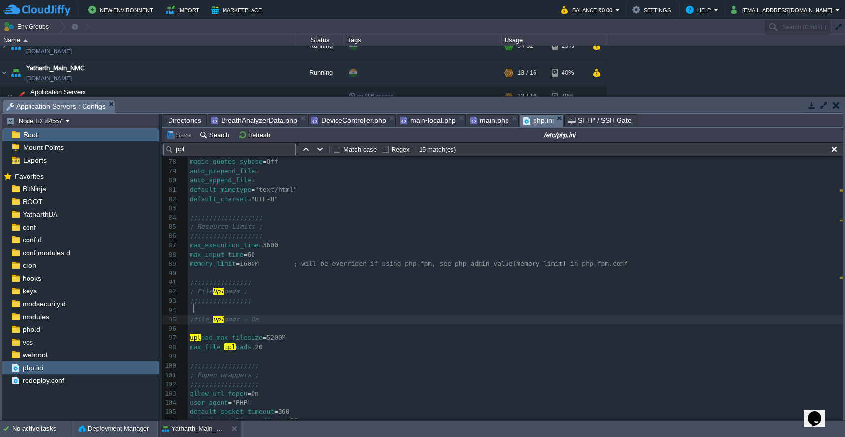
scroll to position [4, 0]
click at [195, 309] on div "xxxxxxxxxx opcache.revalidate_freq = 60 ; How often to check script timestamps …" at bounding box center [515, 352] width 655 height 574
click at [176, 137] on button "Save" at bounding box center [180, 134] width 28 height 9
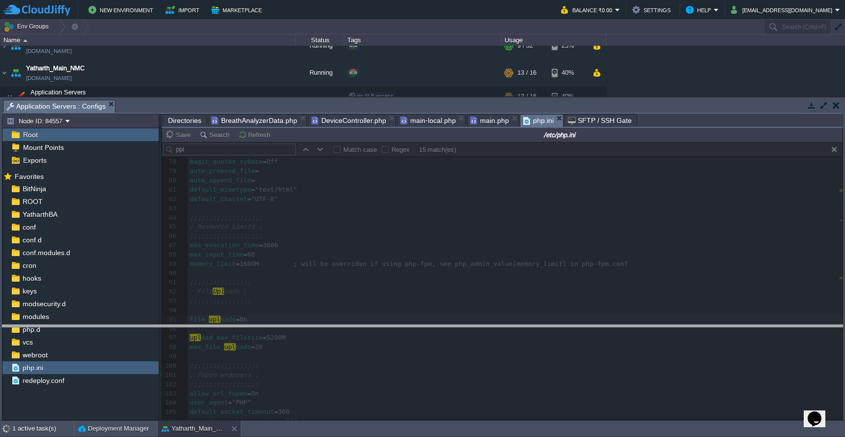
drag, startPoint x: 397, startPoint y: 107, endPoint x: 440, endPoint y: 332, distance: 229.1
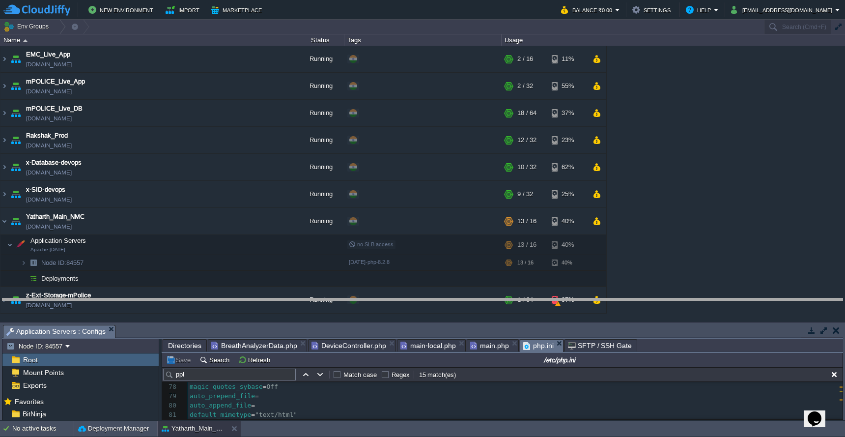
drag, startPoint x: 440, startPoint y: 332, endPoint x: 440, endPoint y: 227, distance: 104.6
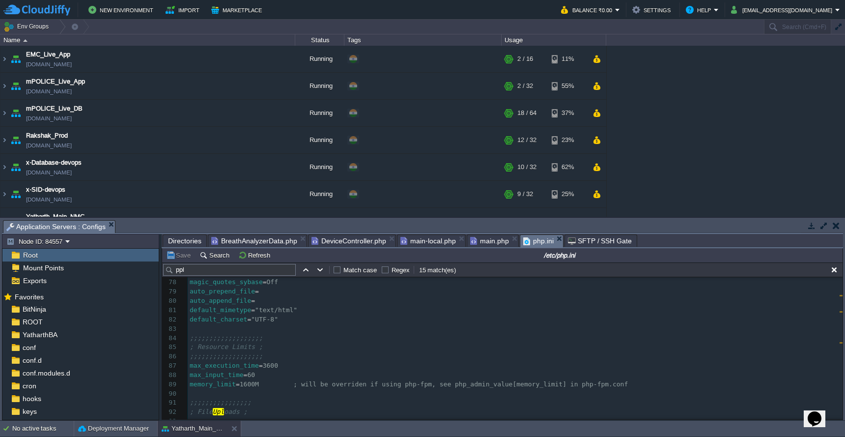
click at [365, 243] on span "DeviceController.php" at bounding box center [348, 241] width 75 height 12
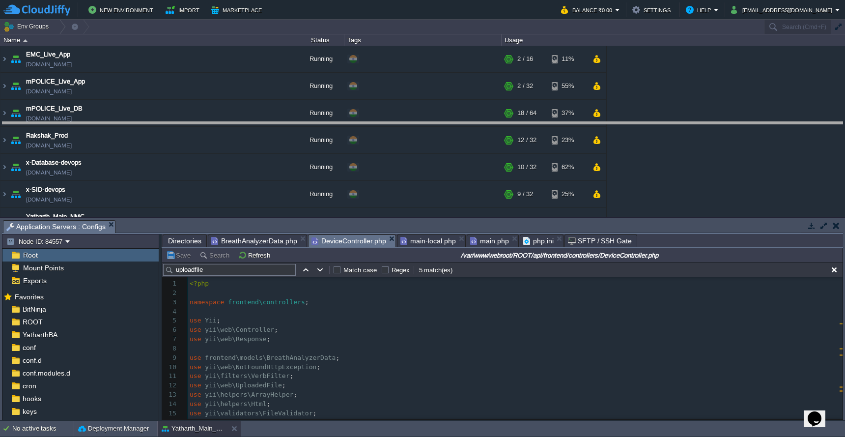
drag, startPoint x: 402, startPoint y: 226, endPoint x: 402, endPoint y: 128, distance: 98.3
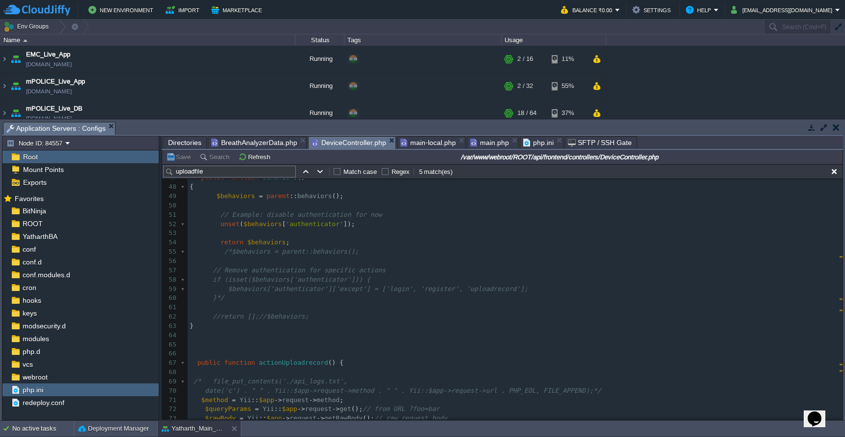
scroll to position [402, 0]
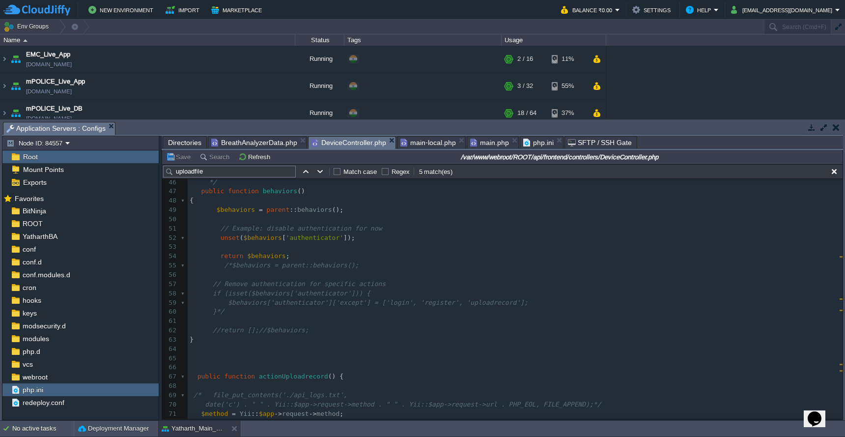
click at [537, 143] on span "php.ini" at bounding box center [538, 143] width 30 height 12
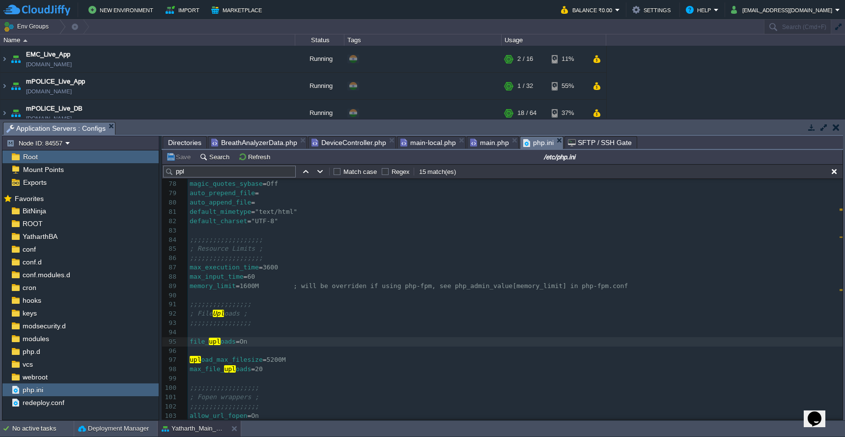
click at [326, 144] on span "DeviceController.php" at bounding box center [348, 143] width 75 height 12
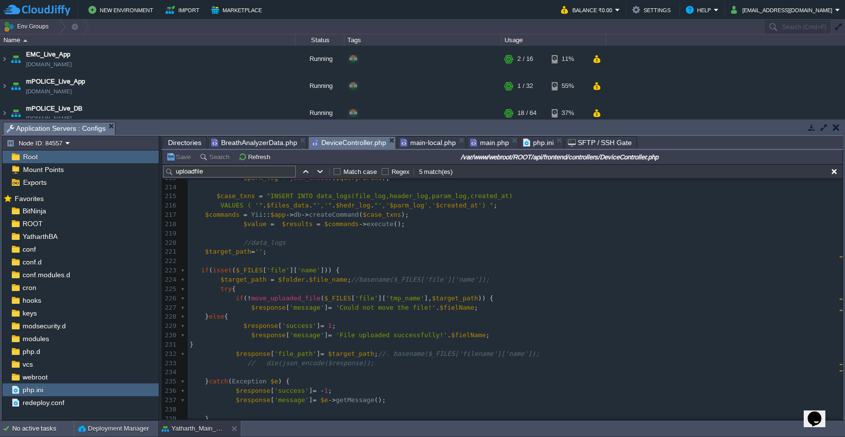
scroll to position [1862, 0]
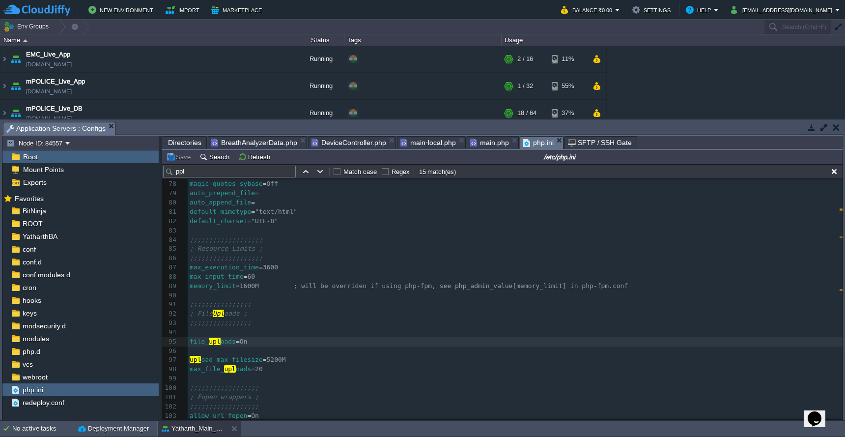
click at [537, 143] on span "php.ini" at bounding box center [538, 143] width 30 height 12
